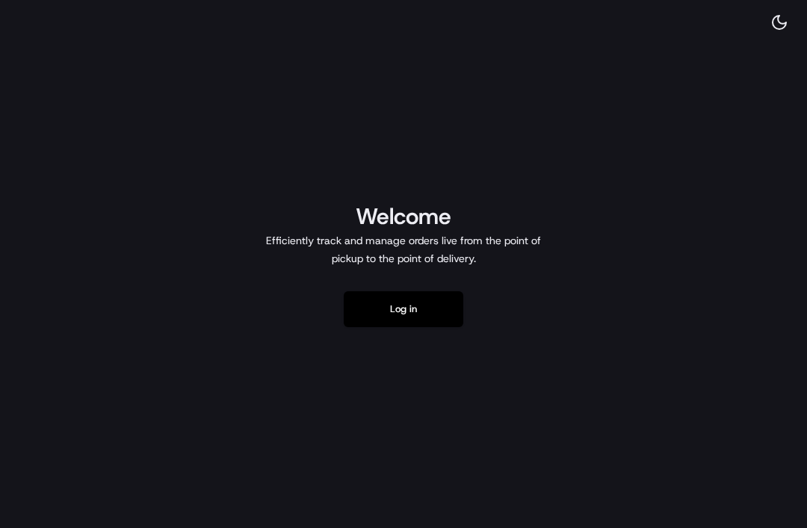
click at [397, 327] on button "Log in" at bounding box center [404, 309] width 120 height 36
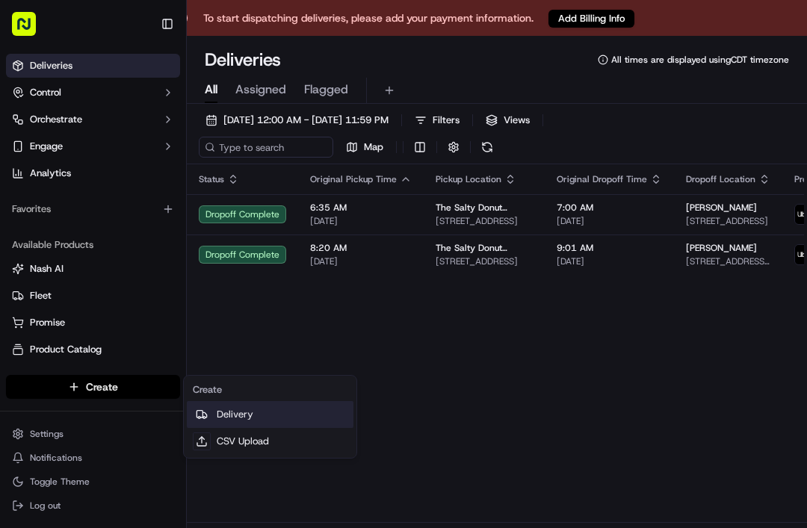
click at [269, 413] on link "Delivery" at bounding box center [270, 414] width 167 height 27
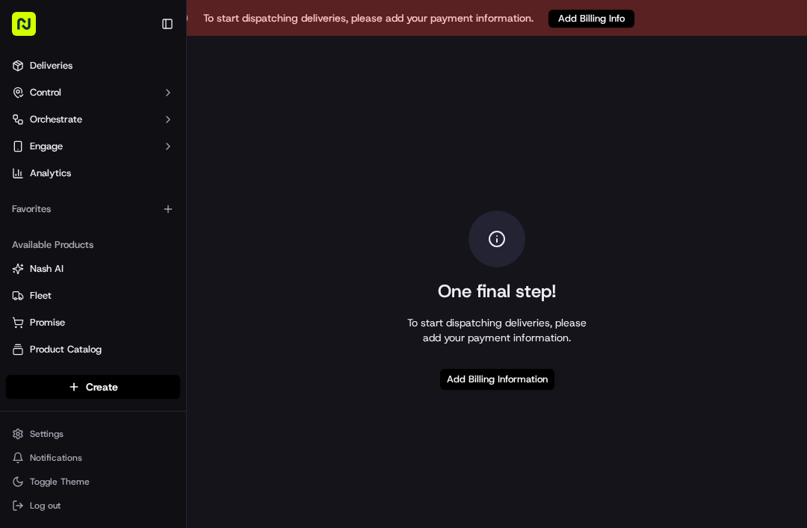
click at [617, 16] on button "Add Billing Info" at bounding box center [592, 19] width 86 height 18
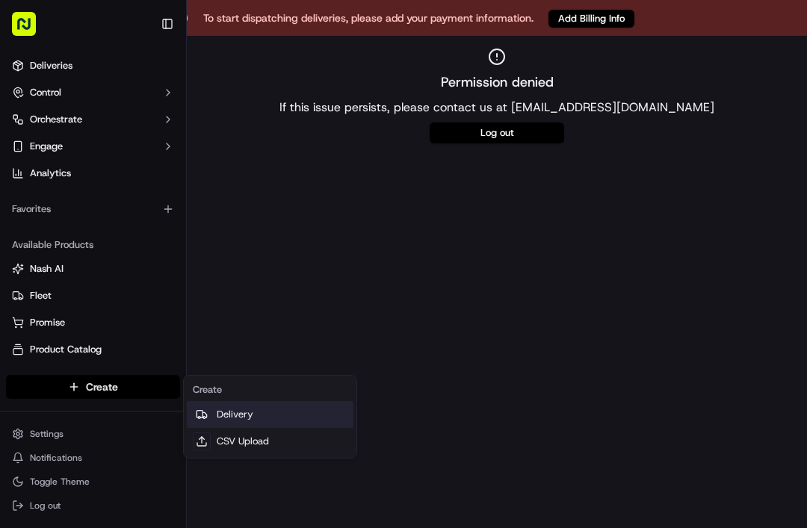
click at [247, 412] on link "Delivery" at bounding box center [270, 414] width 167 height 27
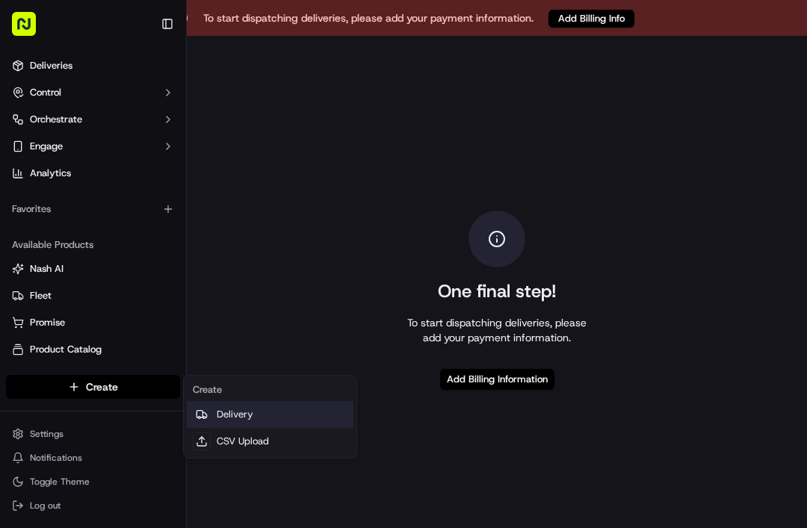
click at [258, 419] on link "Delivery" at bounding box center [270, 414] width 167 height 27
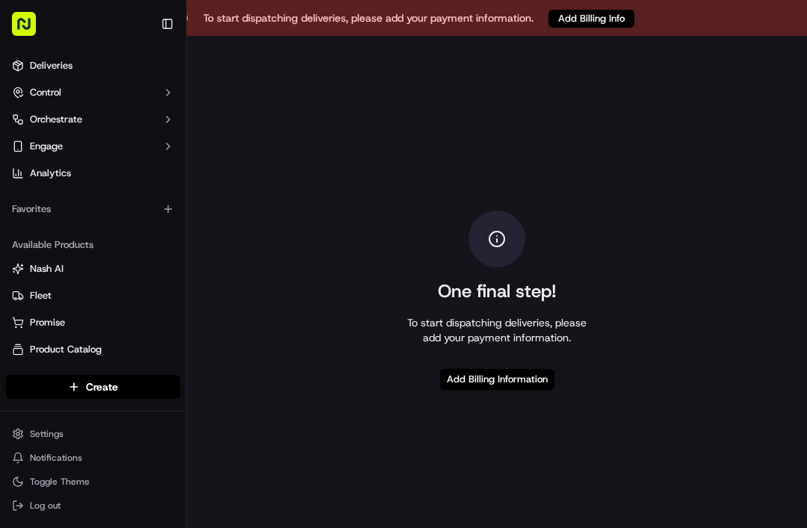
click at [680, 317] on div "One final step! To start dispatching deliveries, please add your payment inform…" at bounding box center [497, 300] width 620 height 528
click at [28, 20] on rect "button" at bounding box center [24, 24] width 24 height 24
click at [28, 28] on rect "button" at bounding box center [24, 24] width 24 height 24
click at [99, 67] on link "Deliveries" at bounding box center [93, 66] width 174 height 24
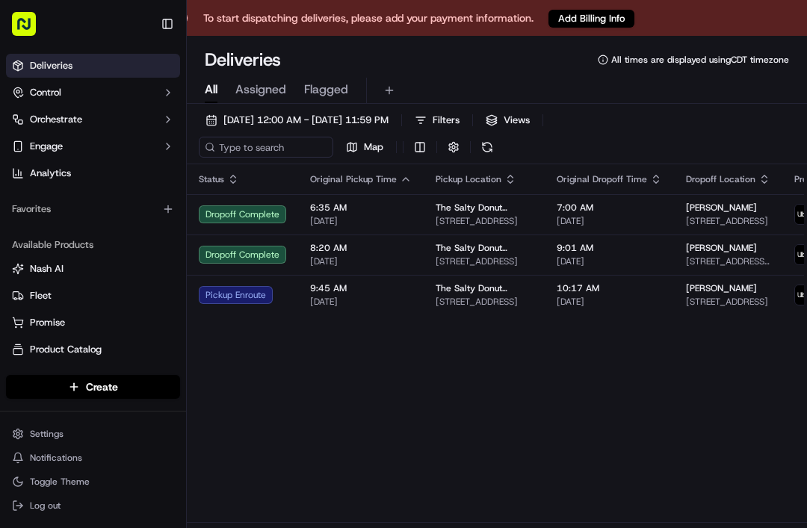
click at [169, 31] on button "Toggle Sidebar" at bounding box center [167, 23] width 25 height 25
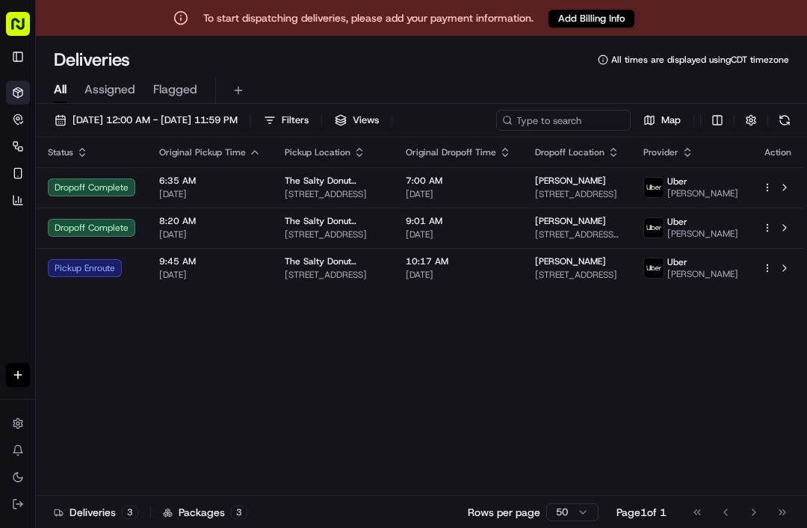
click at [430, 333] on div "Status Original Pickup Time Pickup Location Original Dropoff Time Dropoff Locat…" at bounding box center [421, 317] width 770 height 358
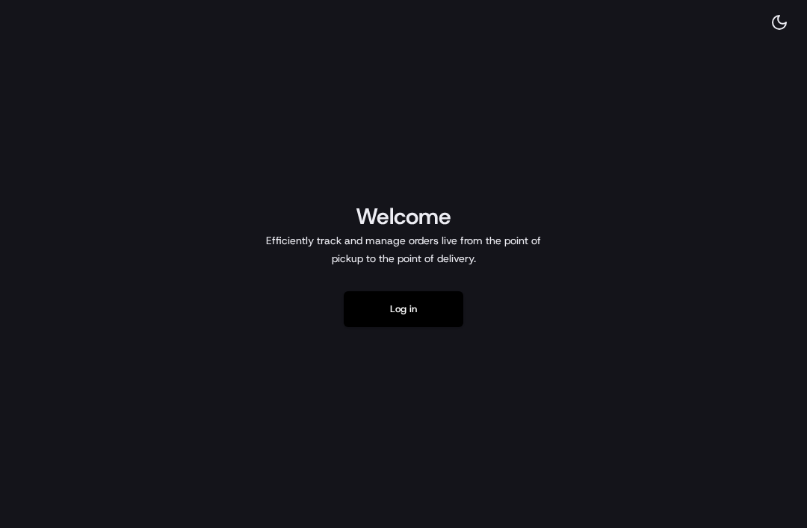
click at [406, 319] on button "Log in" at bounding box center [404, 309] width 120 height 36
